Goal: Register for event/course

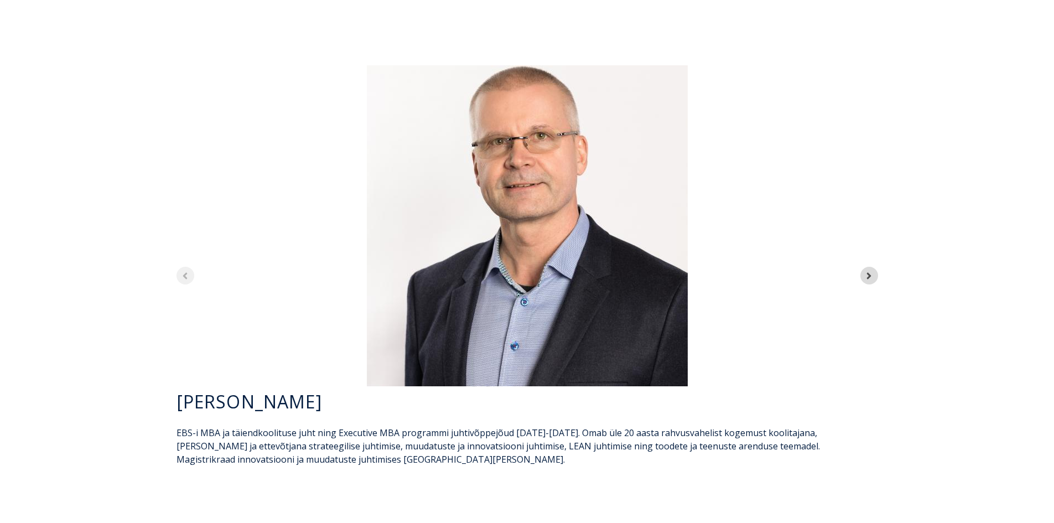
scroll to position [3143, 0]
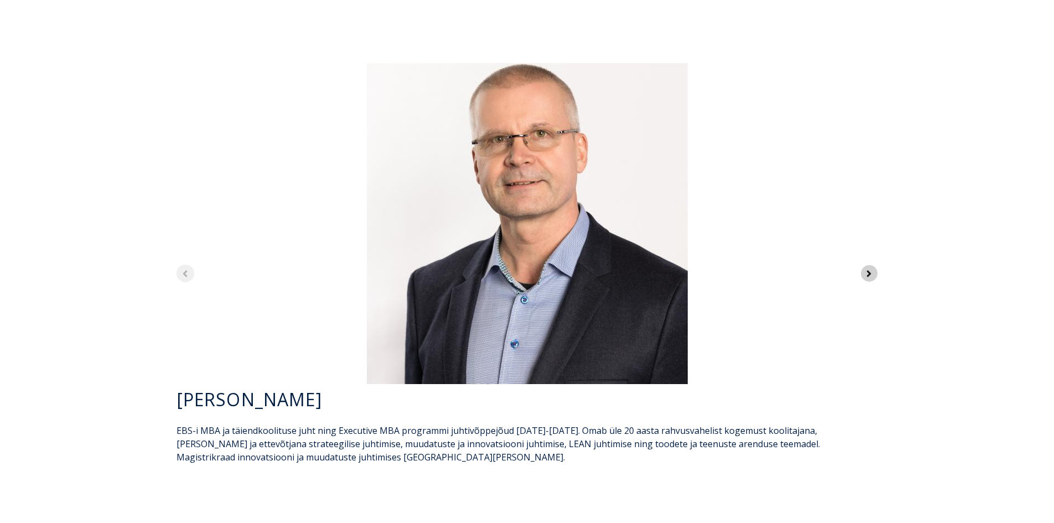
click at [521, 268] on icon "Next slide" at bounding box center [868, 273] width 11 height 11
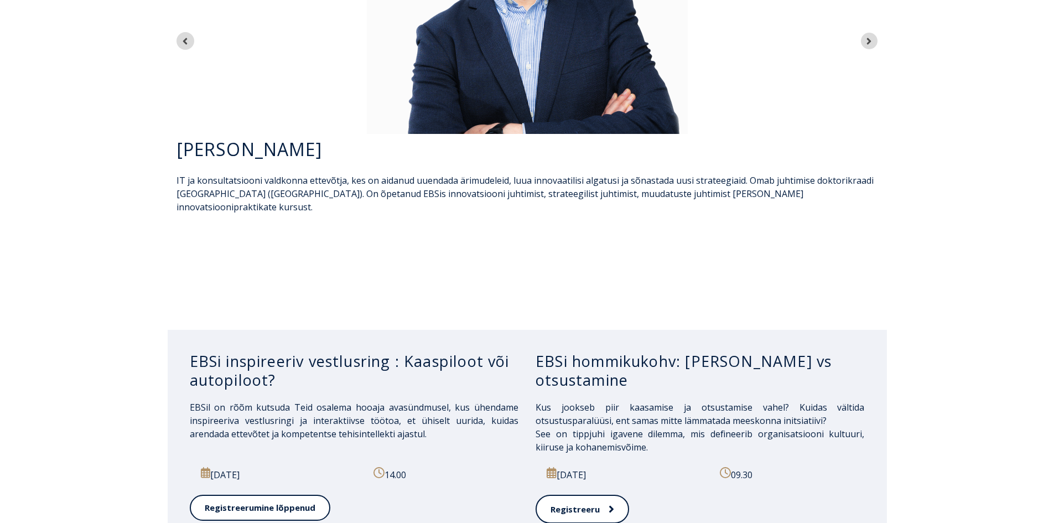
scroll to position [3376, 0]
drag, startPoint x: 406, startPoint y: 253, endPoint x: 411, endPoint y: 273, distance: 21.2
click at [411, 351] on h3 "EBSi inspireeriv vestlusring : Kaaspiloot või autopiloot?" at bounding box center [354, 370] width 329 height 38
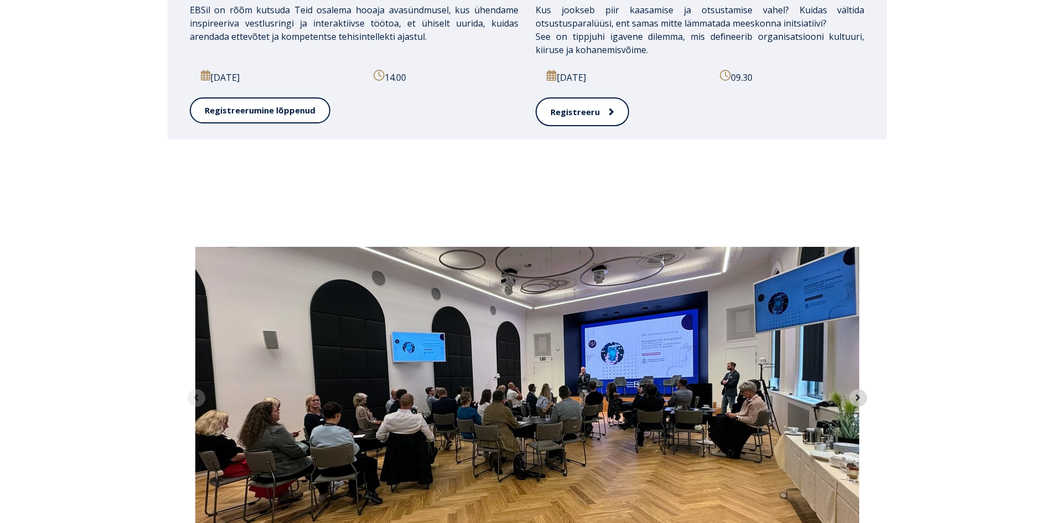
scroll to position [3812, 0]
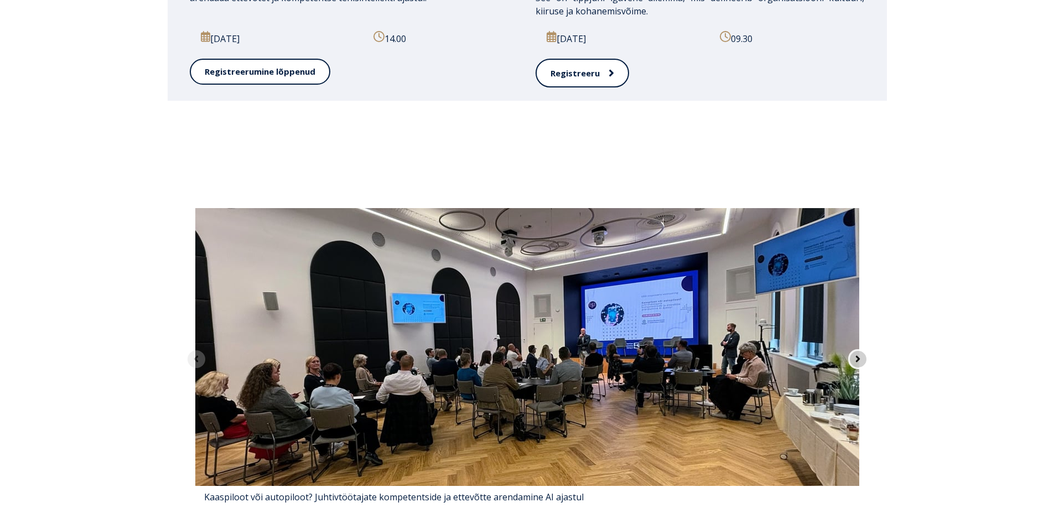
click at [521, 353] on icon "Next slide" at bounding box center [857, 358] width 11 height 11
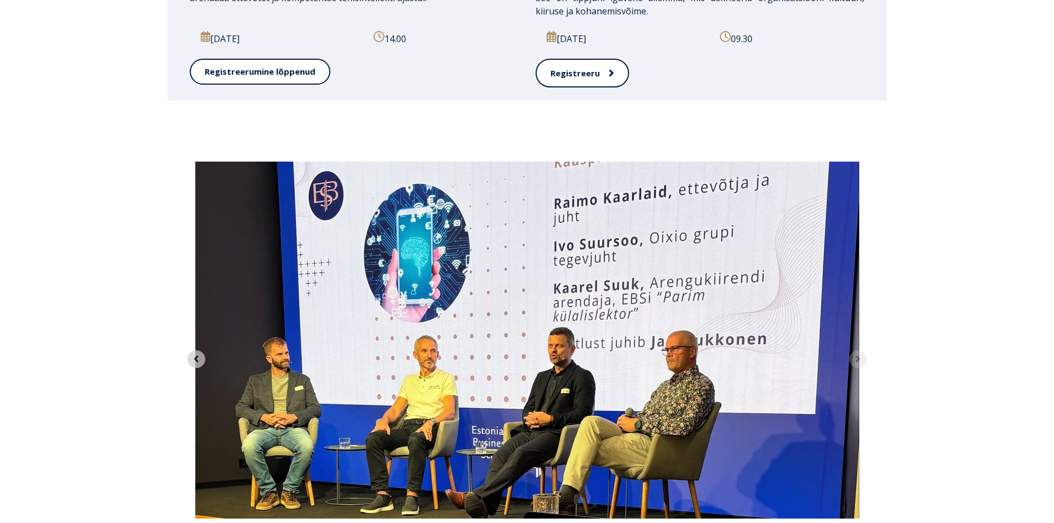
click at [521, 248] on div "2 of 2" at bounding box center [527, 339] width 697 height 357
click at [521, 249] on div "2 of 2" at bounding box center [527, 339] width 697 height 357
click at [192, 351] on span "Previous slide" at bounding box center [196, 358] width 11 height 15
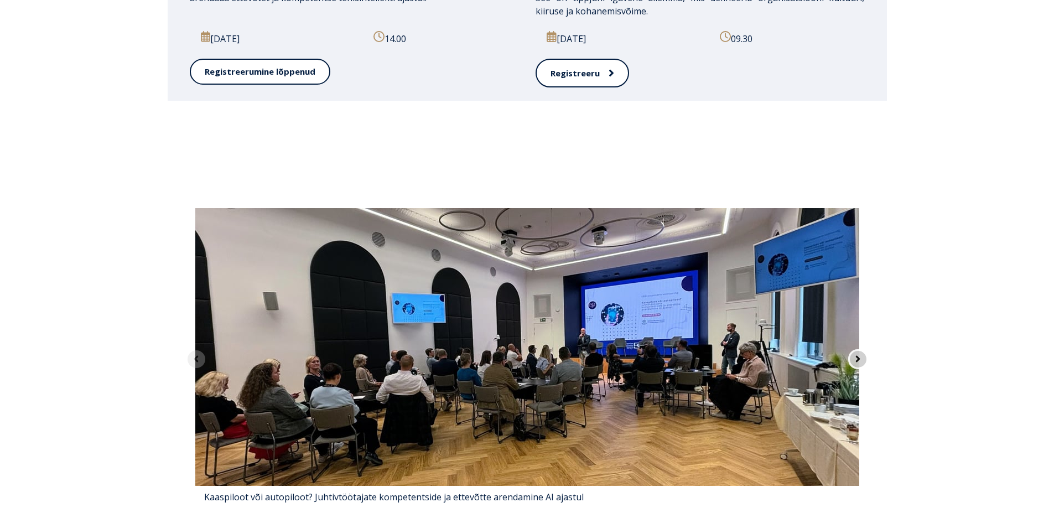
click at [521, 353] on icon "Next slide" at bounding box center [857, 358] width 11 height 11
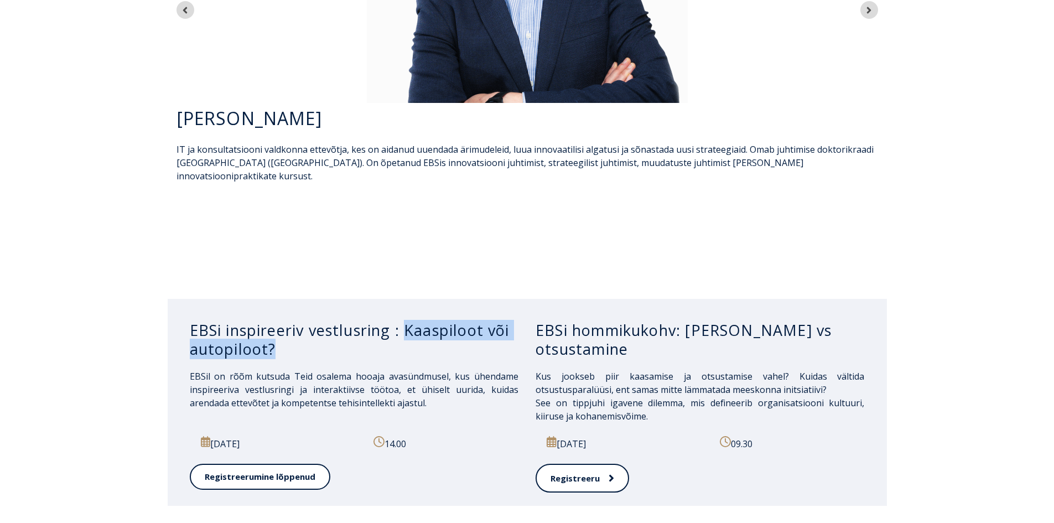
scroll to position [3407, 0]
click at [521, 320] on h3 "EBSi hommikukohv: [PERSON_NAME] vs otsustamine" at bounding box center [699, 339] width 329 height 38
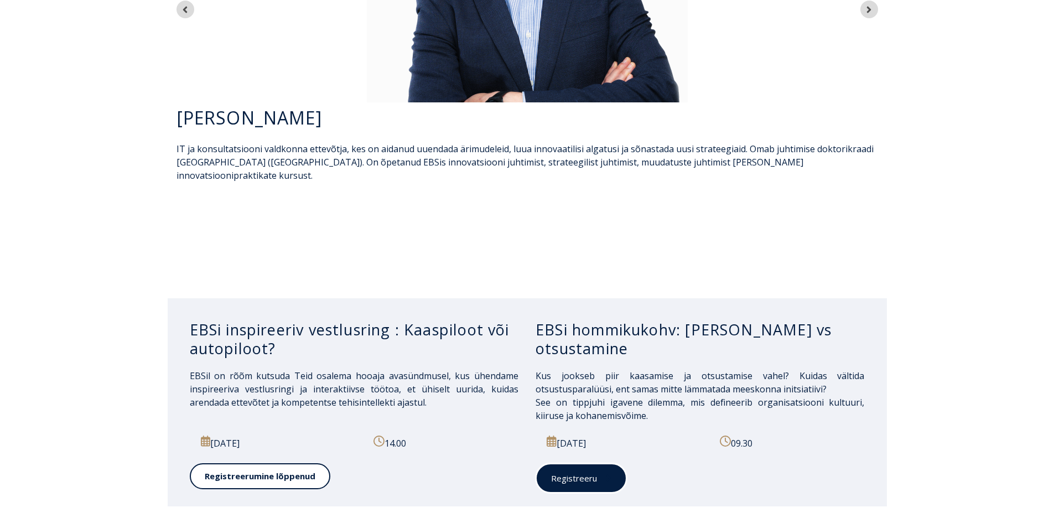
click at [521, 463] on link "Registreeru" at bounding box center [580, 478] width 91 height 30
